Goal: Navigation & Orientation: Find specific page/section

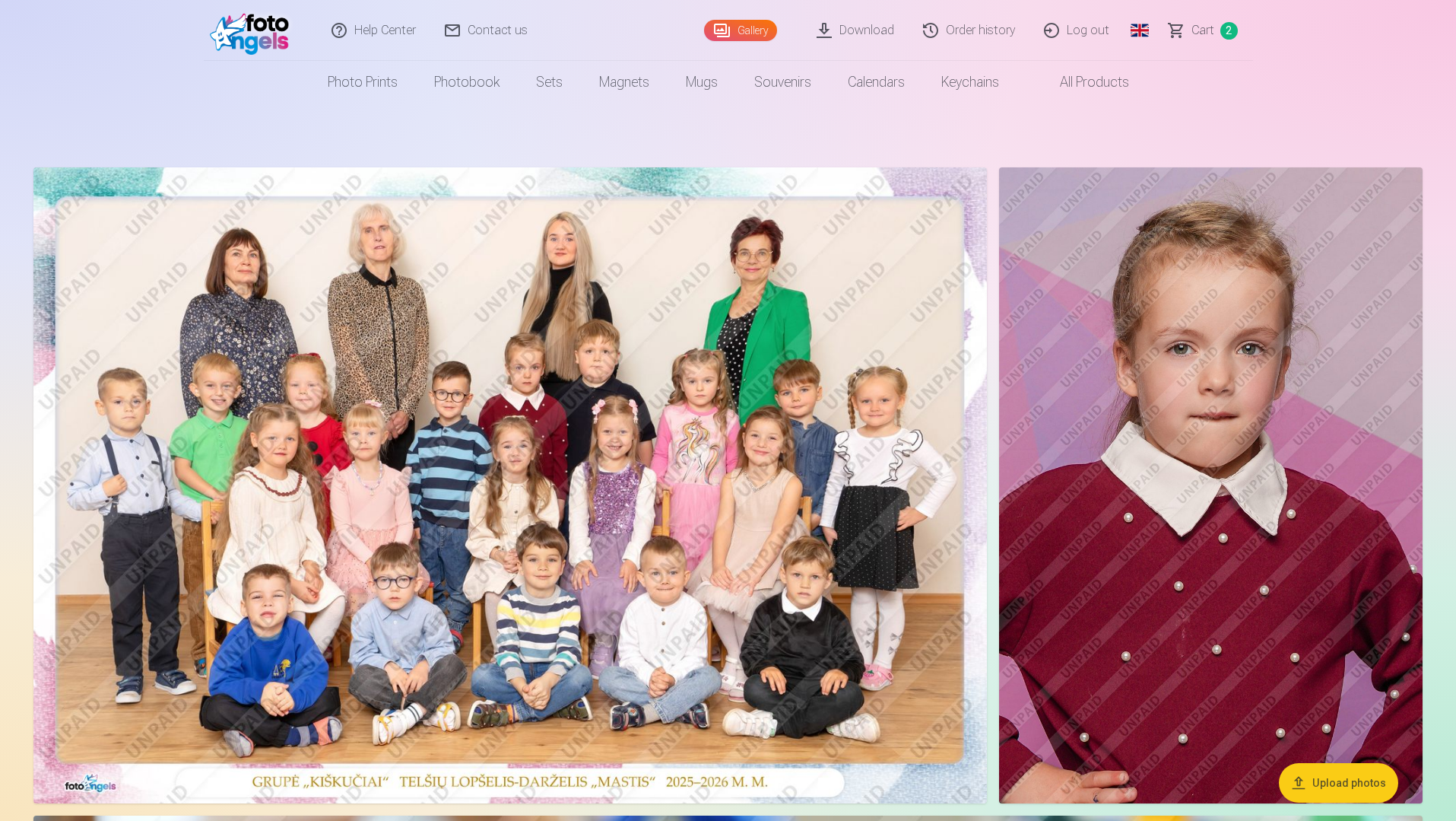
click at [1144, 30] on link "Global" at bounding box center [1139, 31] width 31 height 61
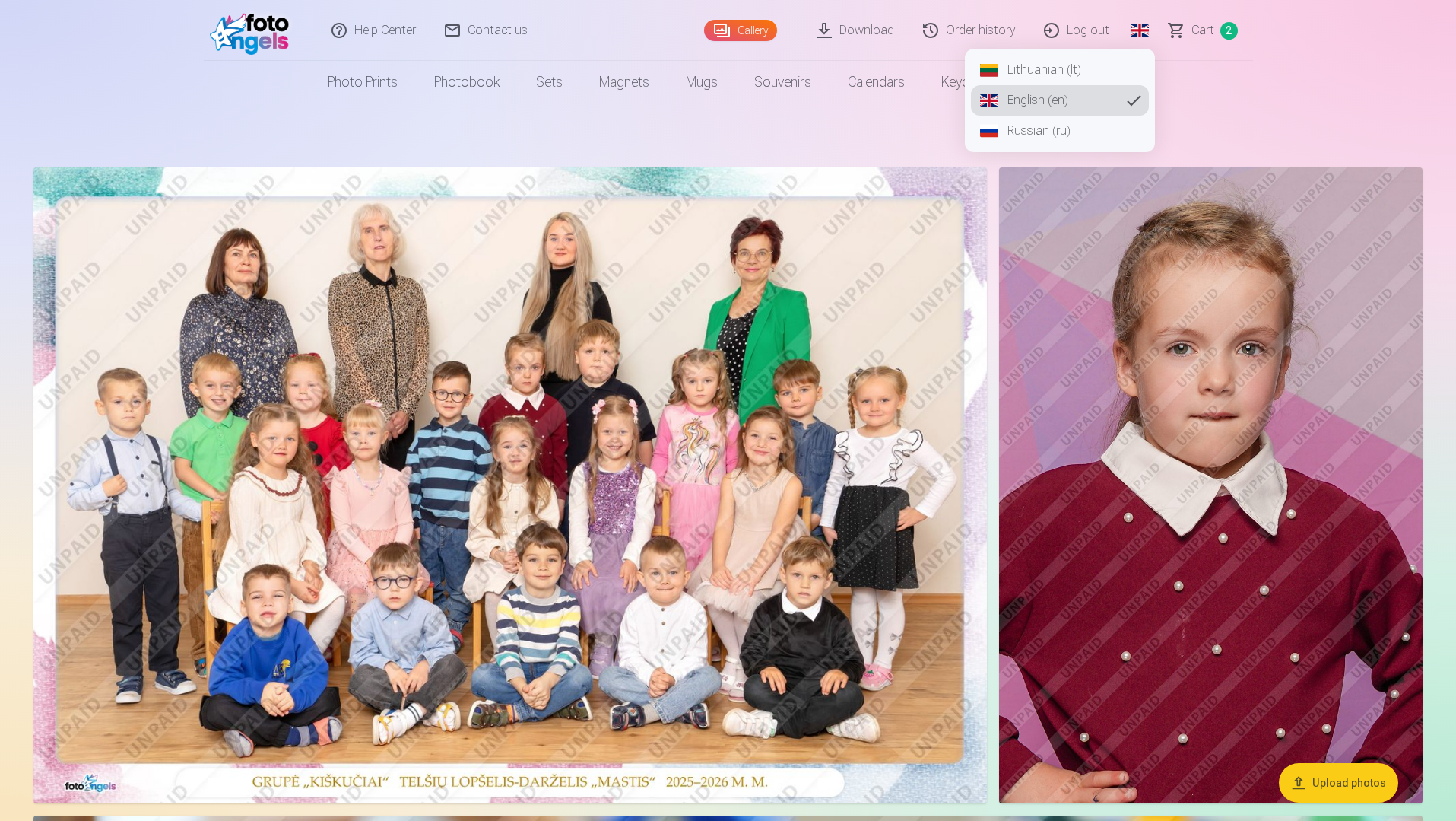
click at [1060, 72] on link "Lithuanian (lt)" at bounding box center [1060, 70] width 178 height 31
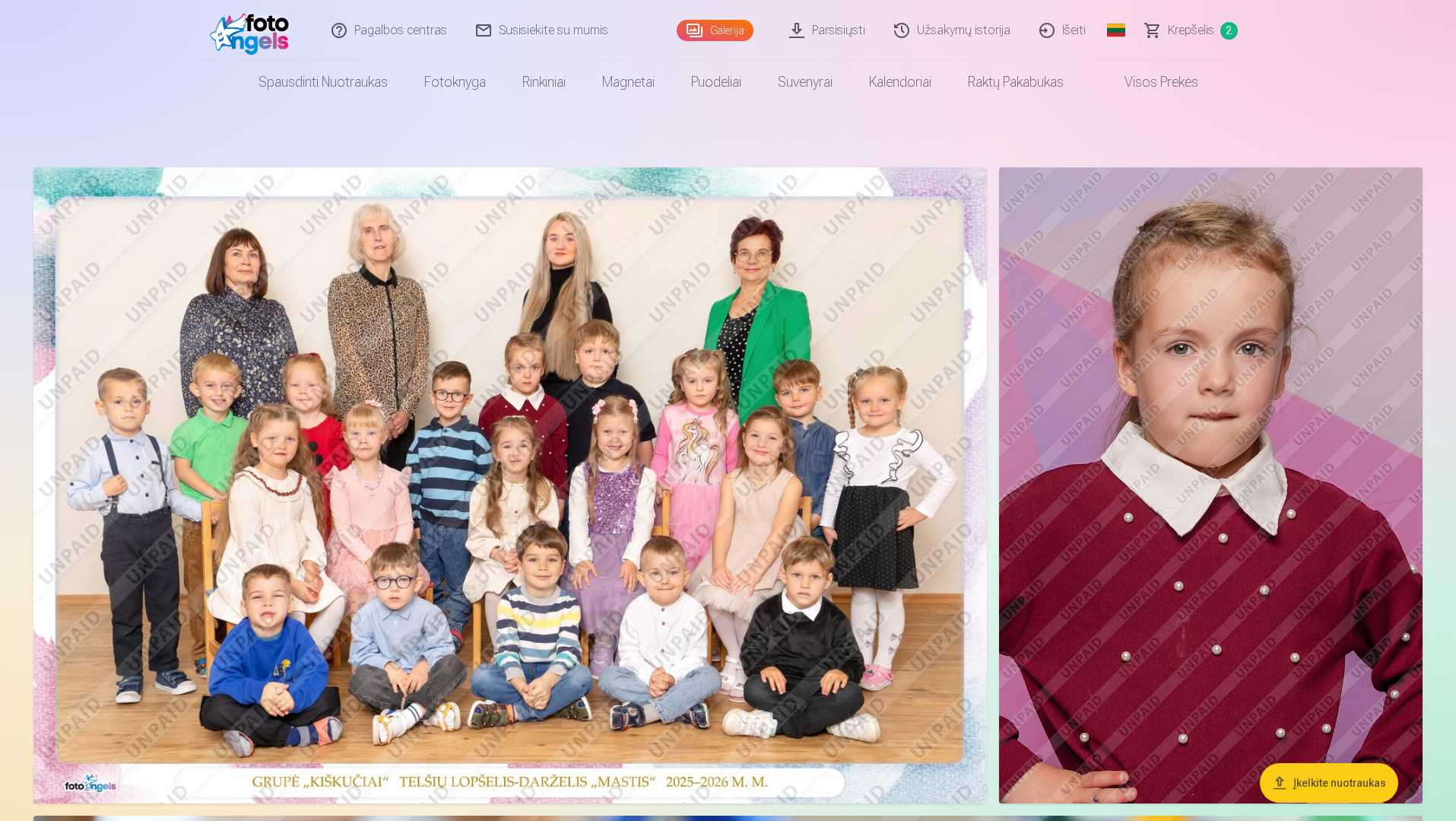
click at [263, 34] on img at bounding box center [253, 31] width 87 height 49
click at [1117, 26] on link "Global" at bounding box center [1116, 31] width 31 height 61
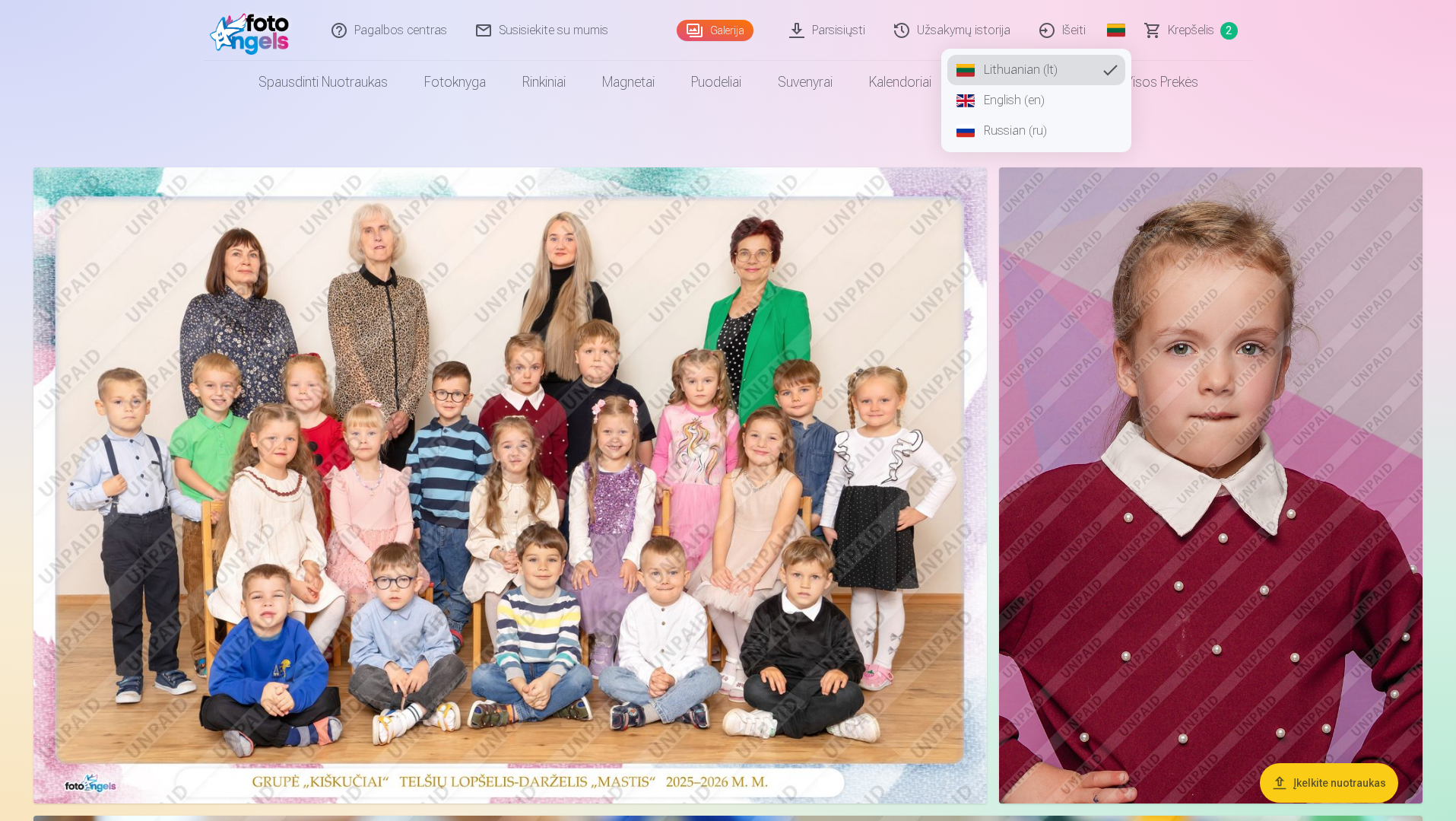
click at [1023, 127] on link "Russian (ru)" at bounding box center [1036, 130] width 178 height 31
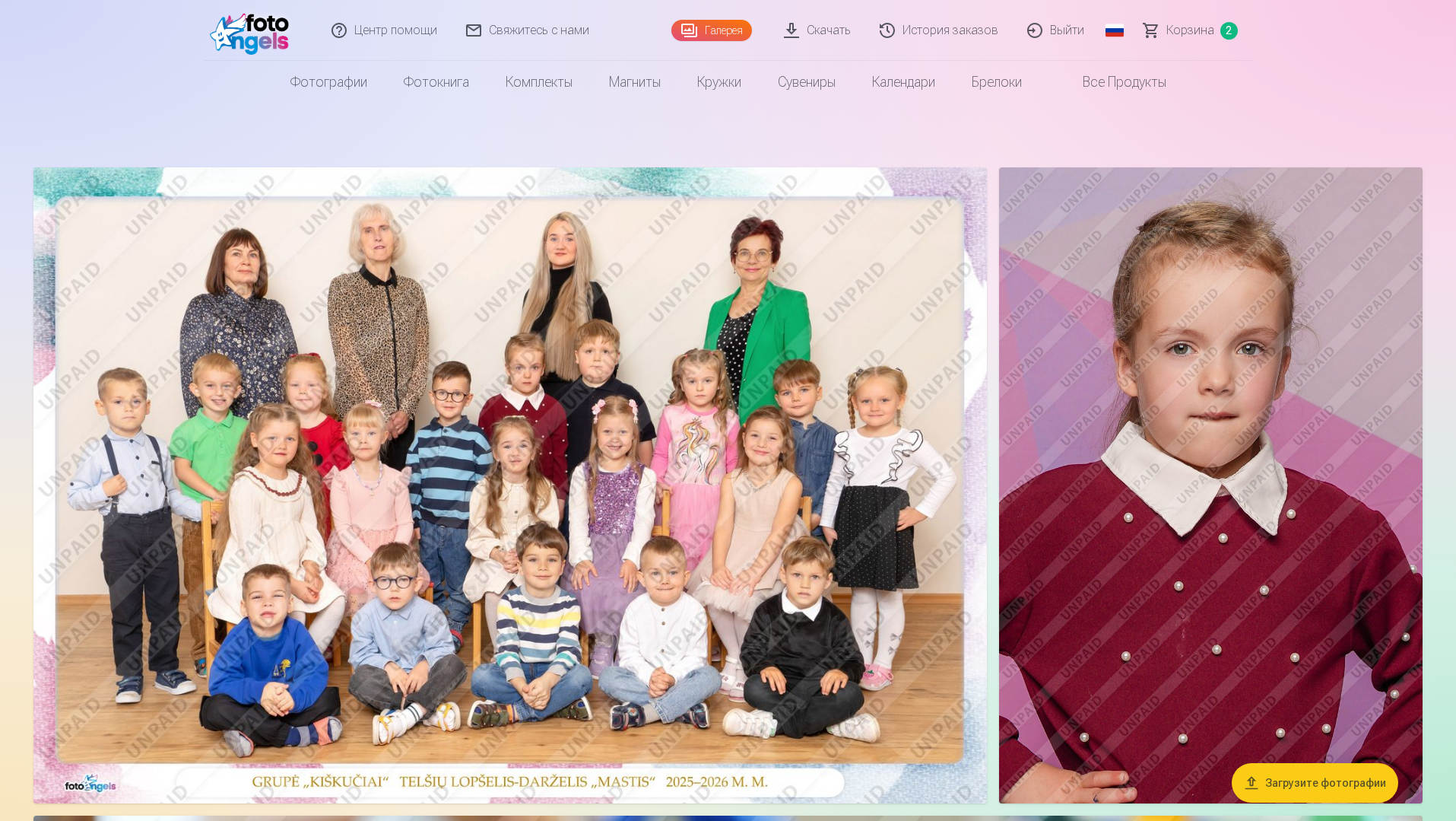
click at [1054, 39] on link "Выйти" at bounding box center [1056, 31] width 86 height 61
click at [1109, 31] on link "Global" at bounding box center [1114, 31] width 31 height 61
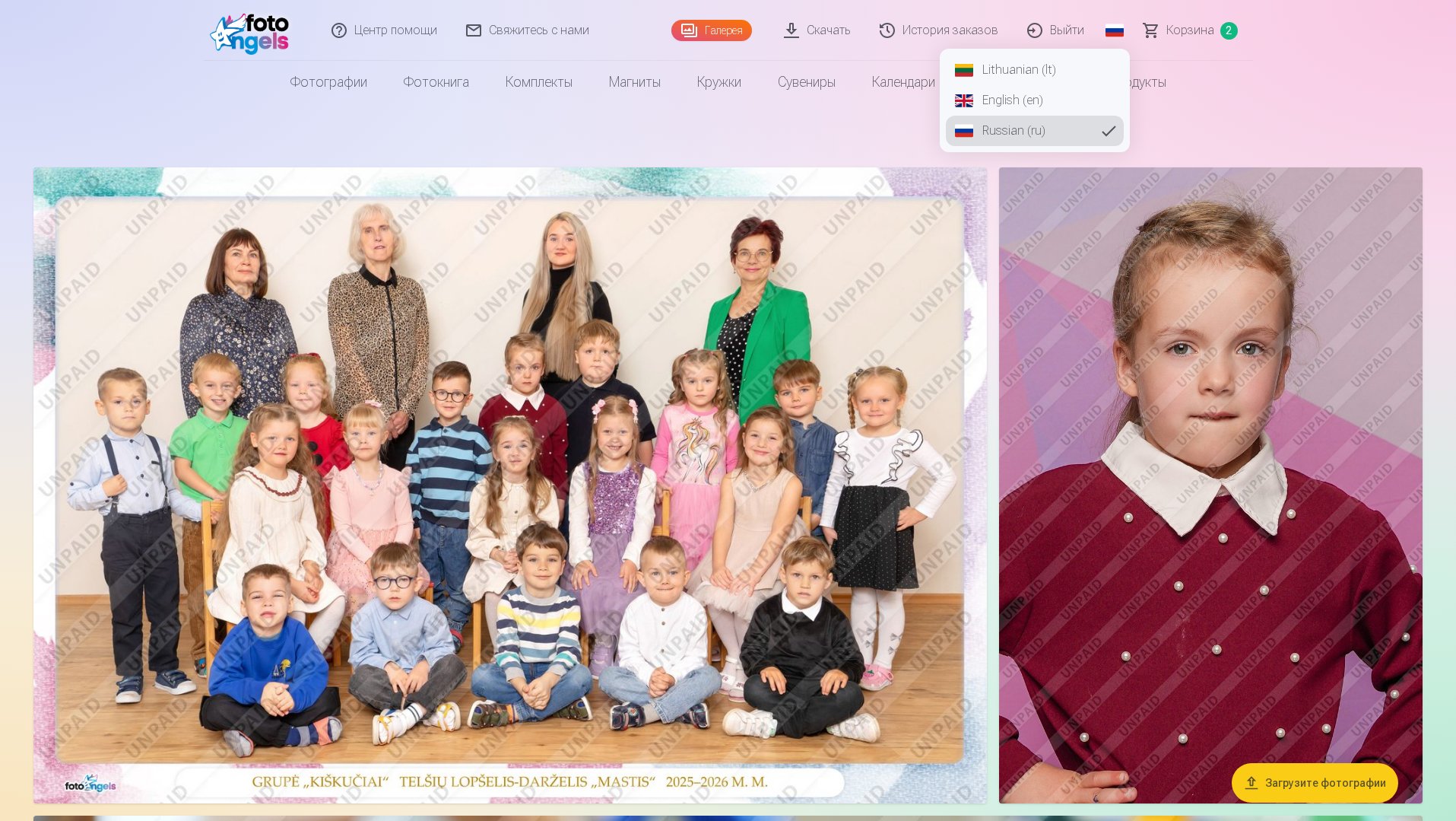
click at [1027, 103] on link "English (en)" at bounding box center [1034, 100] width 178 height 31
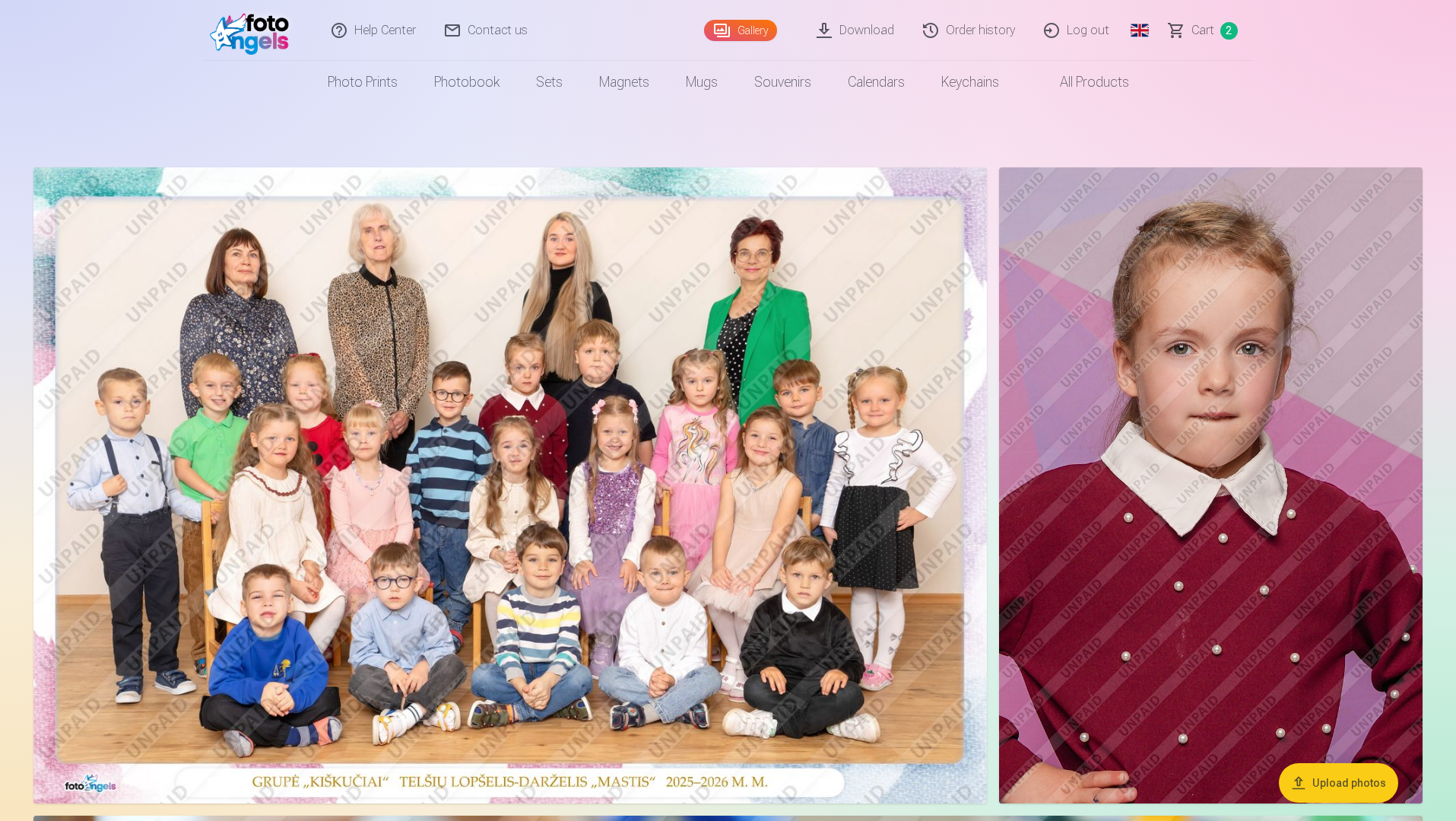
click at [1106, 88] on link "All products" at bounding box center [1082, 82] width 130 height 43
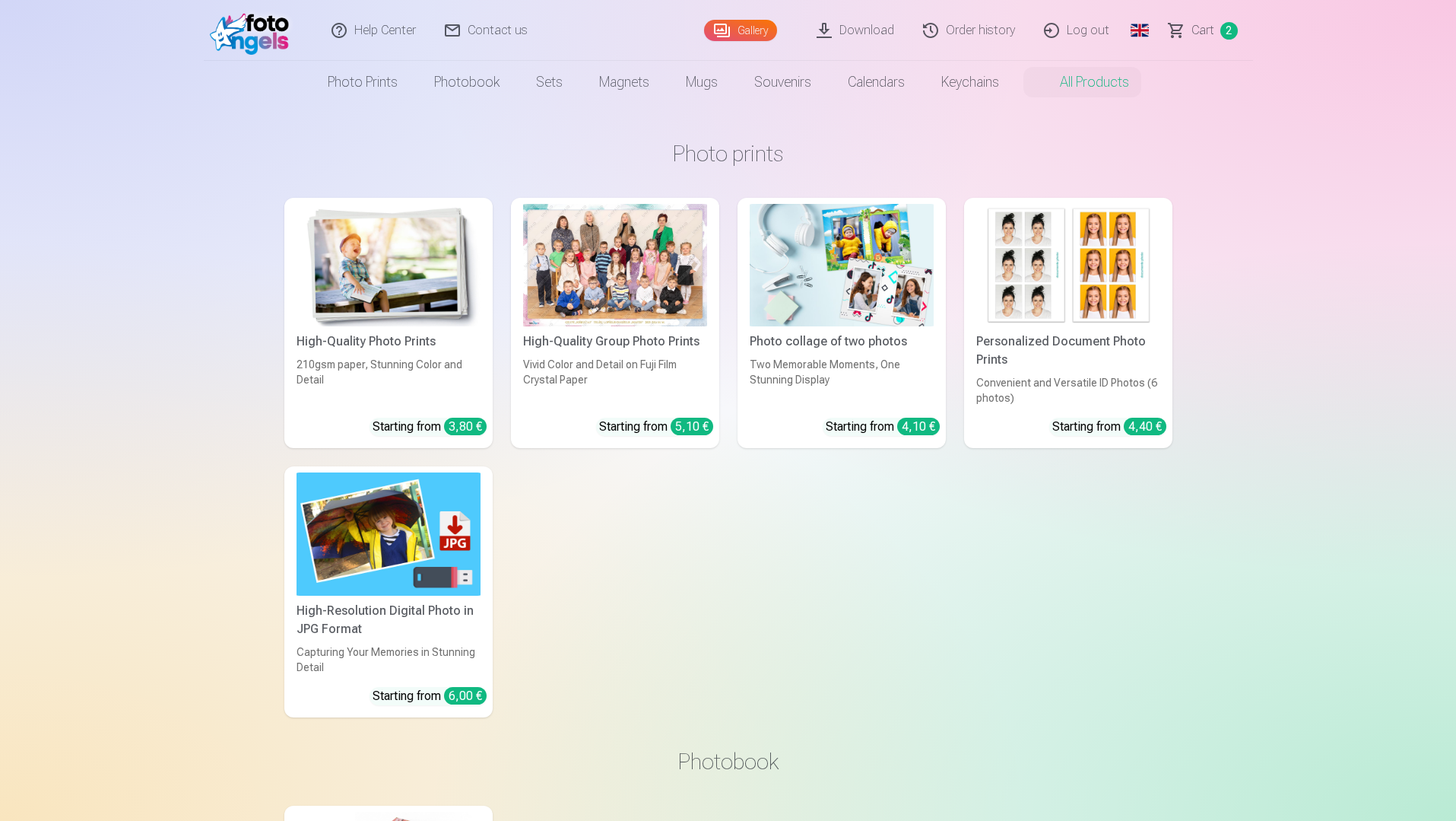
click at [392, 533] on img at bounding box center [388, 534] width 184 height 122
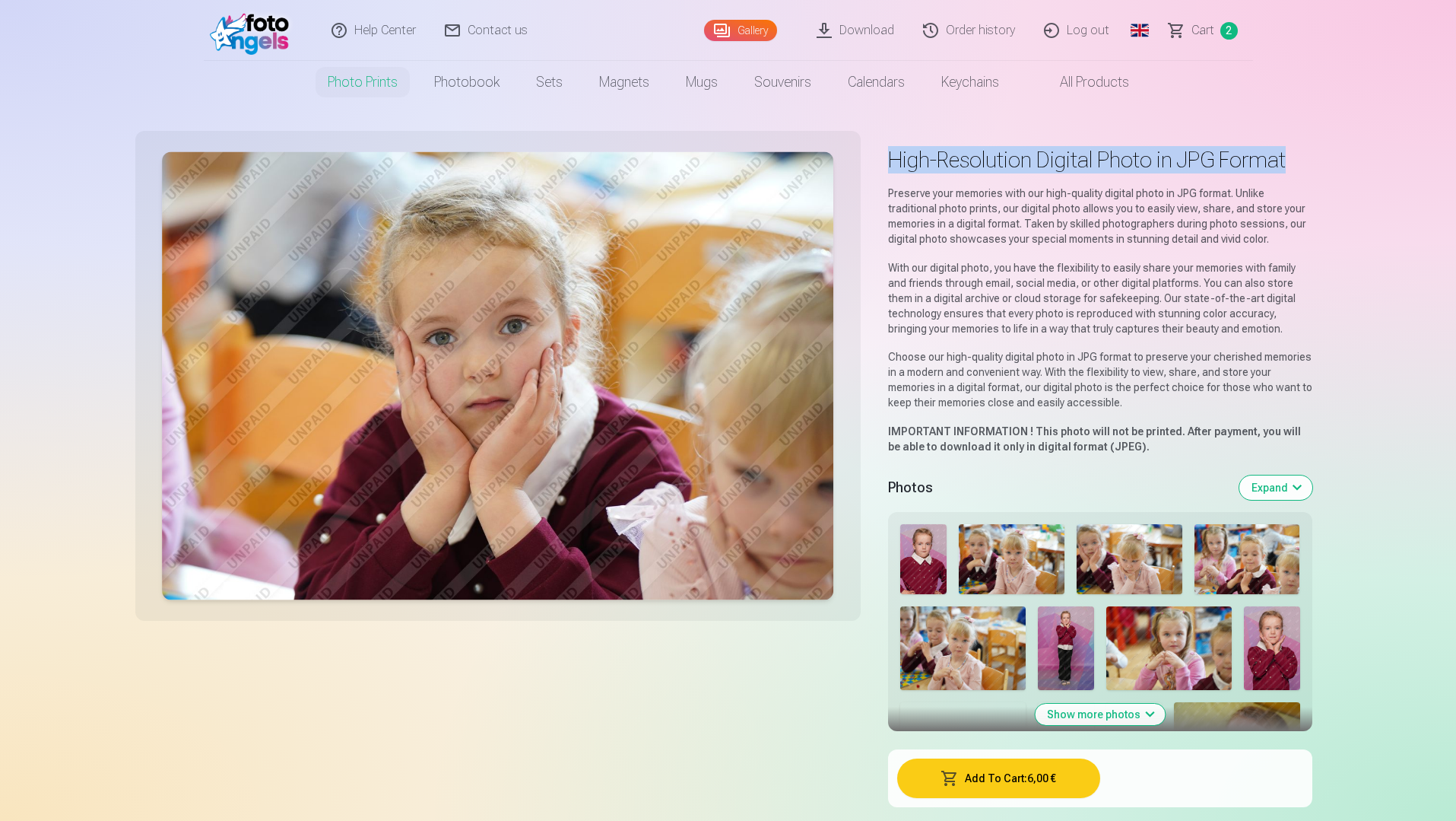
drag, startPoint x: 882, startPoint y: 165, endPoint x: 1297, endPoint y: 162, distance: 415.0
click at [1297, 162] on div "High-Resolution Digital Photo in JPG Format Preserve your memories with our hig…" at bounding box center [728, 482] width 1168 height 686
copy h1 "High-Resolution Digital Photo in JPG Format"
click at [1089, 86] on link "All products" at bounding box center [1082, 82] width 130 height 43
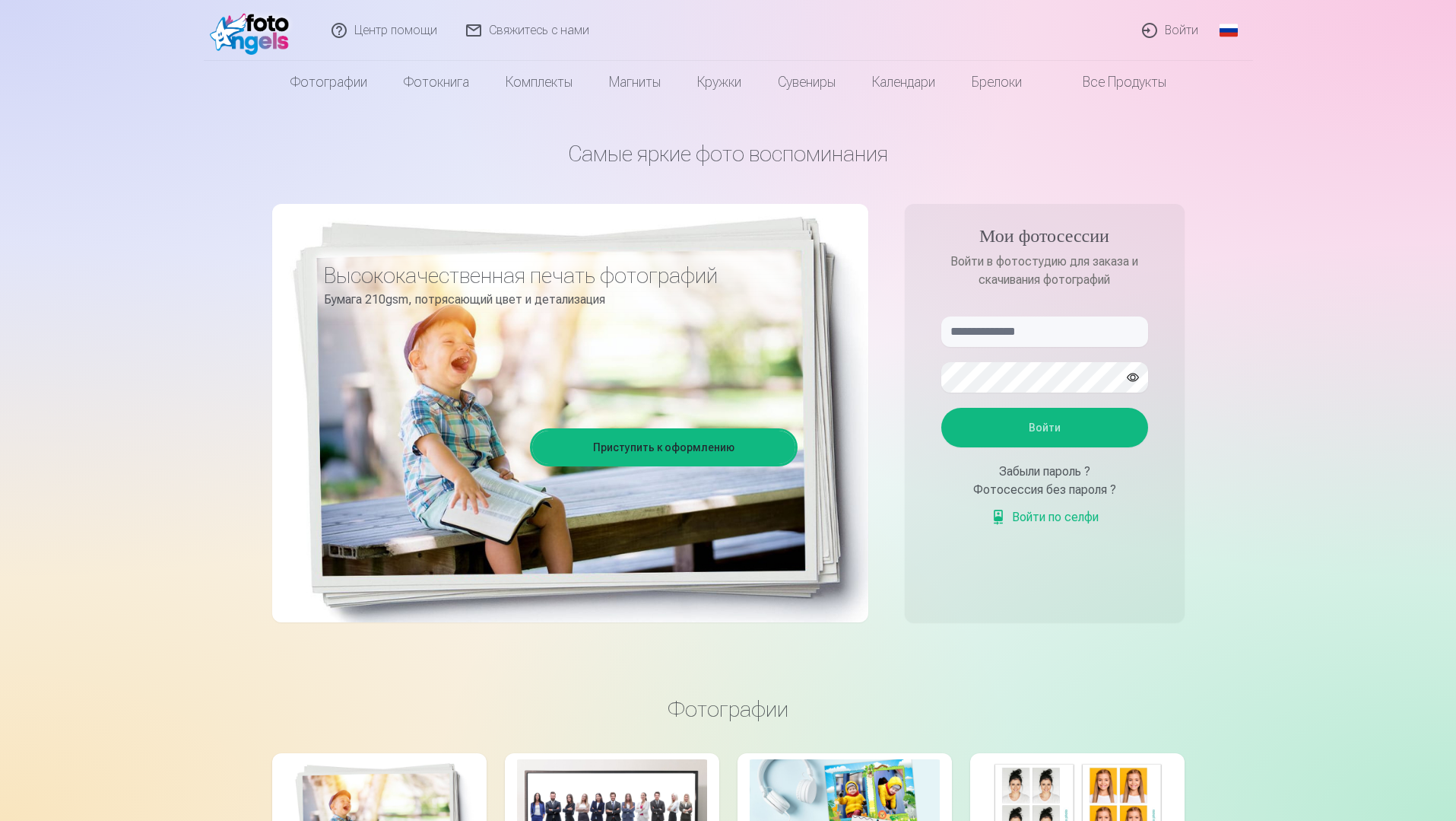
click at [1183, 38] on link "Войти" at bounding box center [1171, 31] width 86 height 61
